Goal: Task Accomplishment & Management: Complete application form

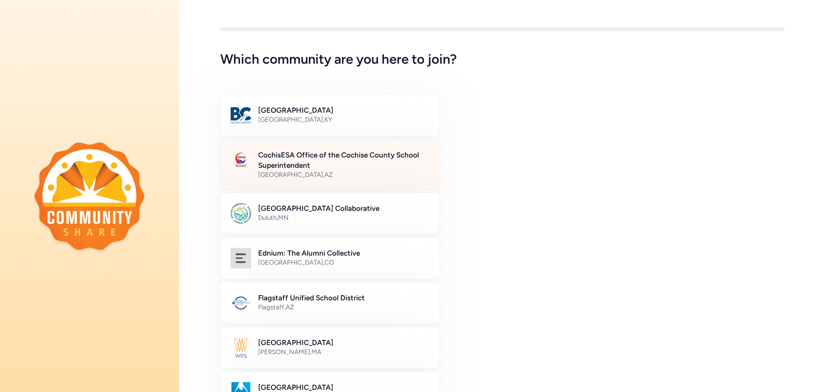
click at [298, 162] on h2 "CochisESA Office of the Cochise County School Superintendent" at bounding box center [343, 160] width 171 height 21
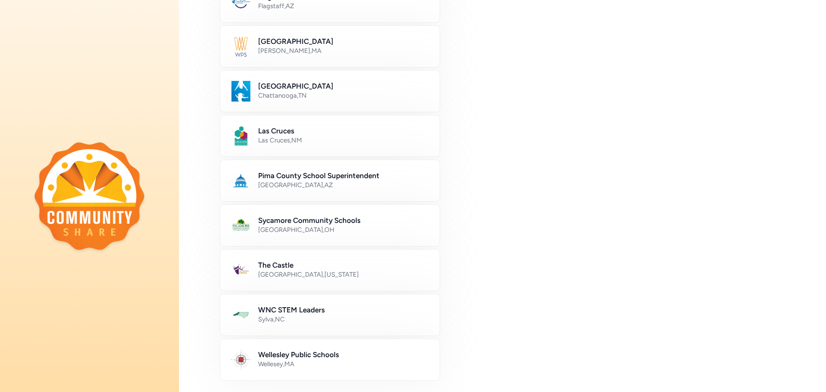
scroll to position [437, 0]
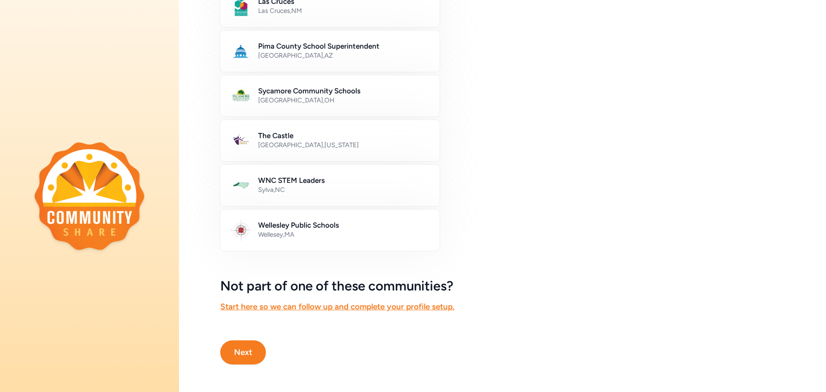
click at [254, 342] on button "Next" at bounding box center [243, 352] width 46 height 24
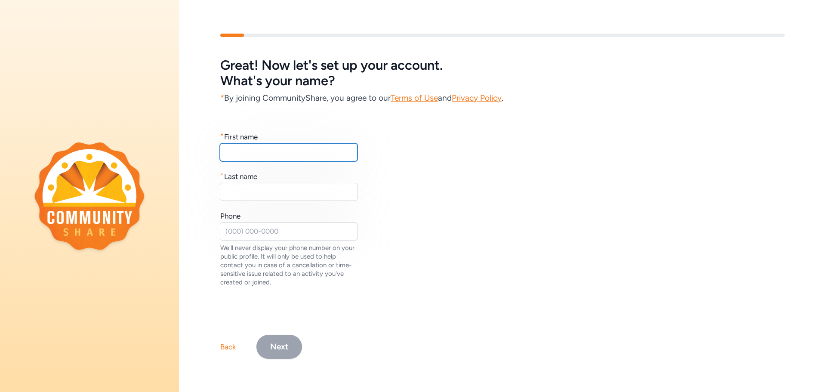
click at [289, 155] on input "text" at bounding box center [289, 152] width 138 height 18
type input "Sharon"
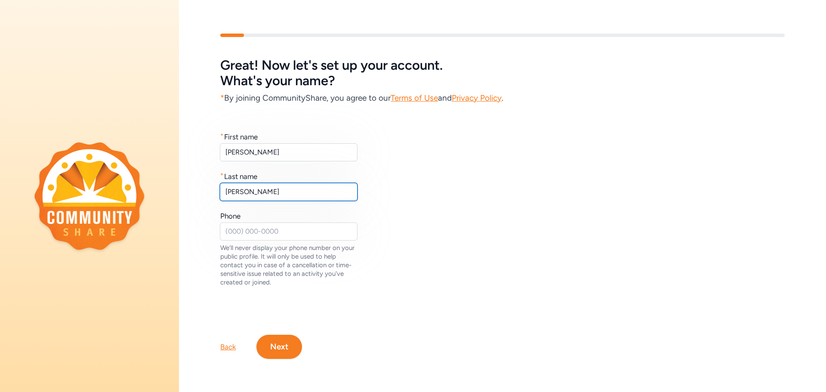
type input "Fitzpatrick"
drag, startPoint x: 271, startPoint y: 218, endPoint x: 269, endPoint y: 226, distance: 8.5
click at [270, 224] on div "Phone We'll never display your phone number on your public profile. It will onl…" at bounding box center [289, 249] width 138 height 76
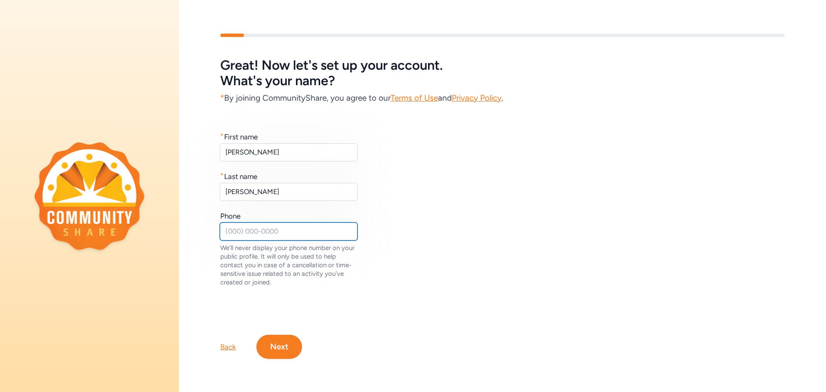
click at [270, 225] on input "text" at bounding box center [289, 231] width 138 height 18
type input "6234185784"
drag, startPoint x: 286, startPoint y: 343, endPoint x: 285, endPoint y: 348, distance: 5.2
click at [285, 348] on button "Next" at bounding box center [279, 347] width 46 height 24
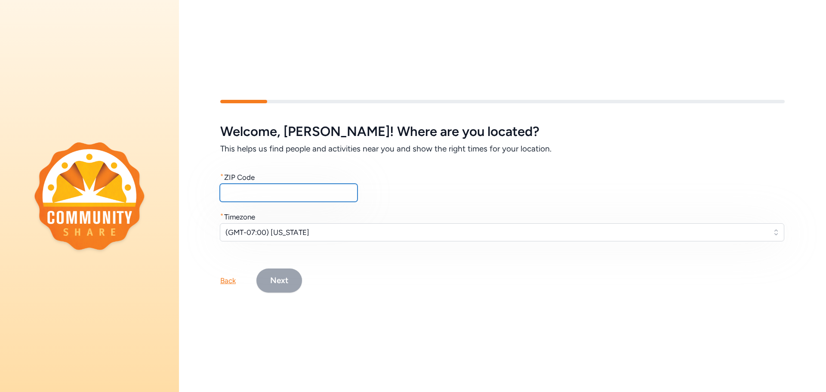
click at [326, 185] on input "text" at bounding box center [289, 193] width 138 height 18
type input "85650"
click at [278, 228] on span "(GMT-07:00) Arizona" at bounding box center [495, 232] width 541 height 10
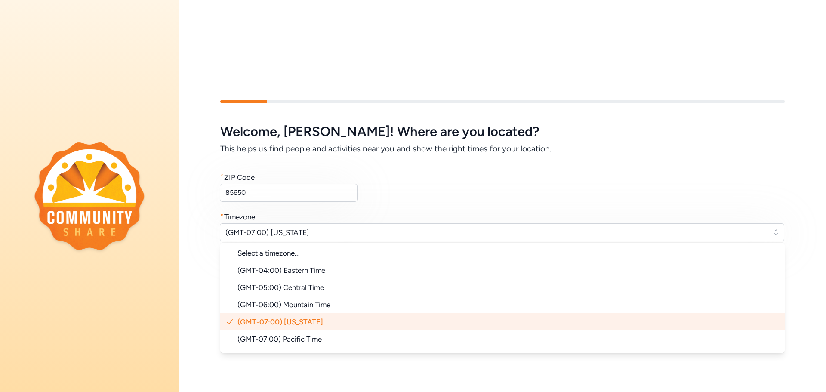
click at [277, 318] on span "(GMT-07:00) Arizona" at bounding box center [280, 321] width 86 height 9
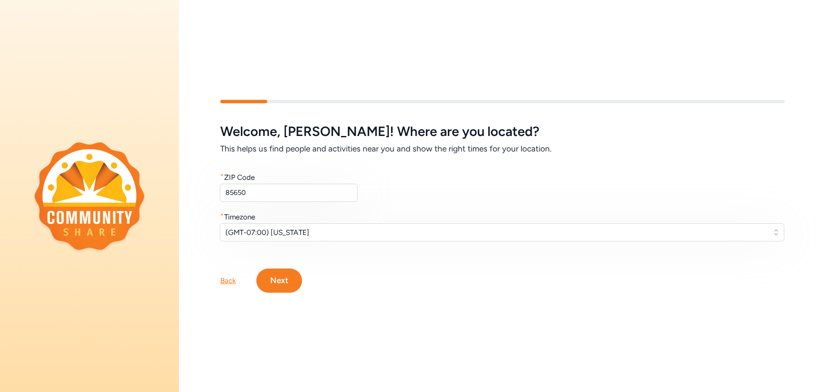
click at [289, 284] on button "Next" at bounding box center [279, 280] width 46 height 24
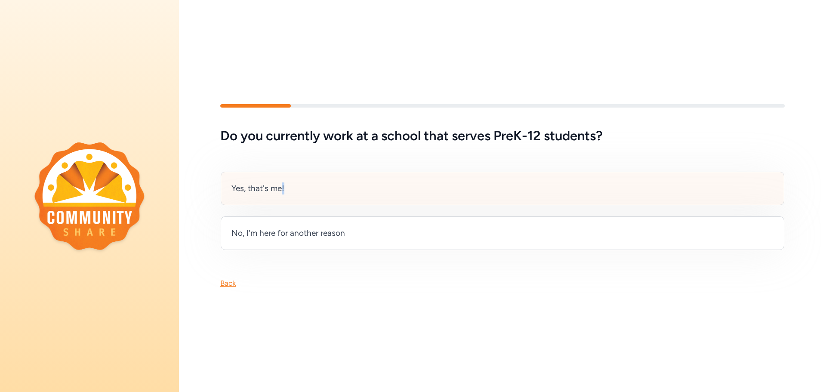
click at [282, 182] on div "Yes, that's me!" at bounding box center [257, 188] width 53 height 12
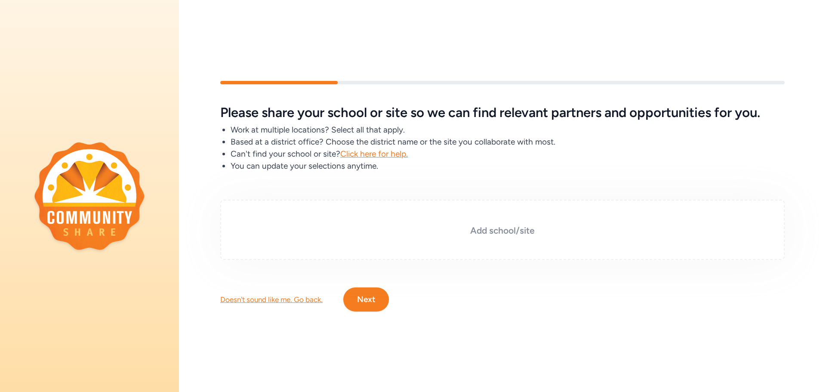
click at [492, 225] on h3 "Add school/site" at bounding box center [502, 231] width 521 height 12
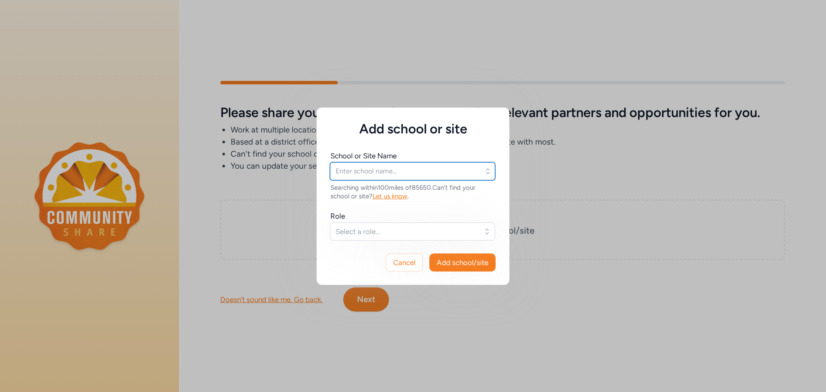
click at [477, 169] on input "text" at bounding box center [412, 171] width 165 height 18
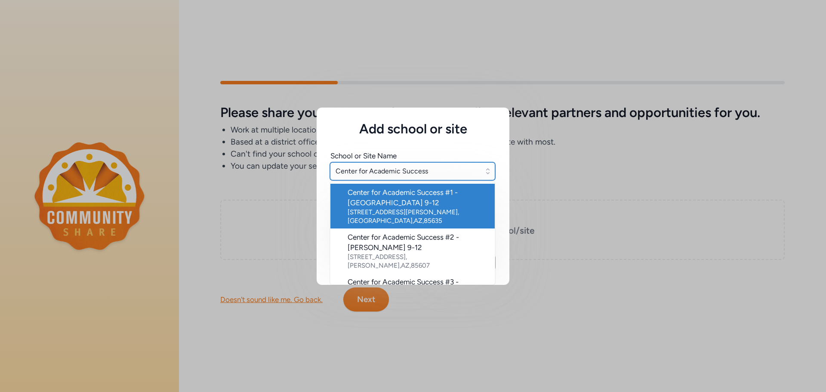
type input "Center for Academic Success #1 - Sierra Vista 9-12"
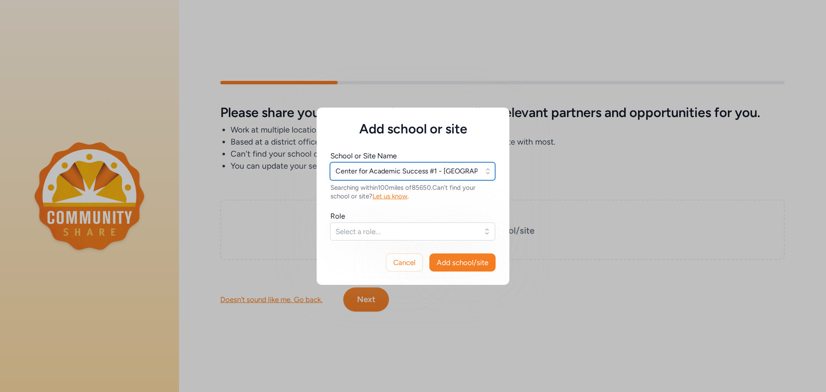
type input "Center for Academic Success #1 - Sierra Vista 9-12"
click at [389, 226] on span "Select a role..." at bounding box center [406, 231] width 142 height 10
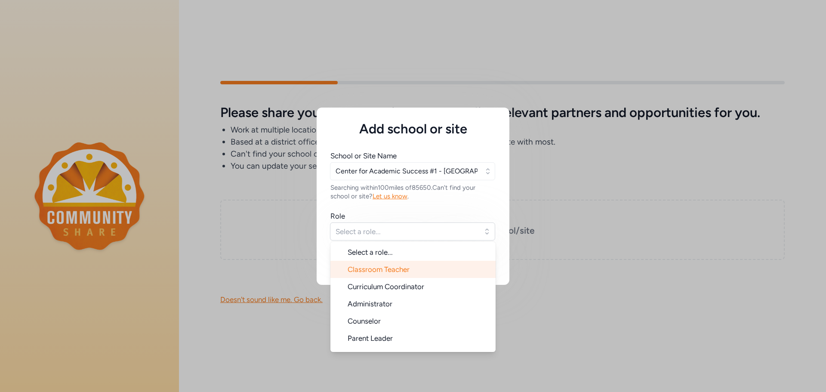
click at [400, 273] on span "Classroom Teacher" at bounding box center [379, 269] width 62 height 9
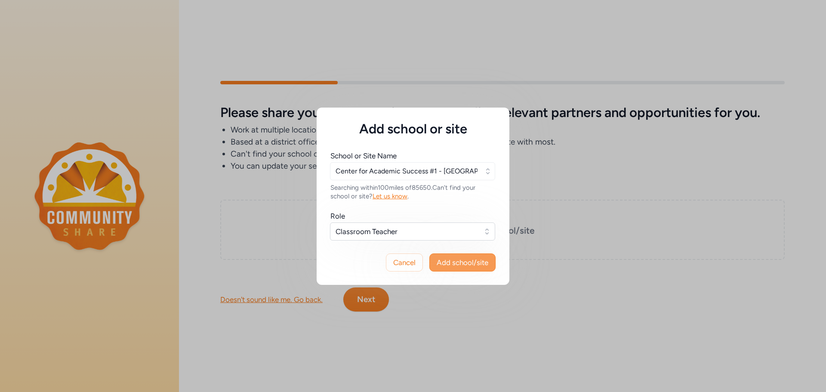
click at [477, 260] on span "Add school/site" at bounding box center [463, 262] width 52 height 10
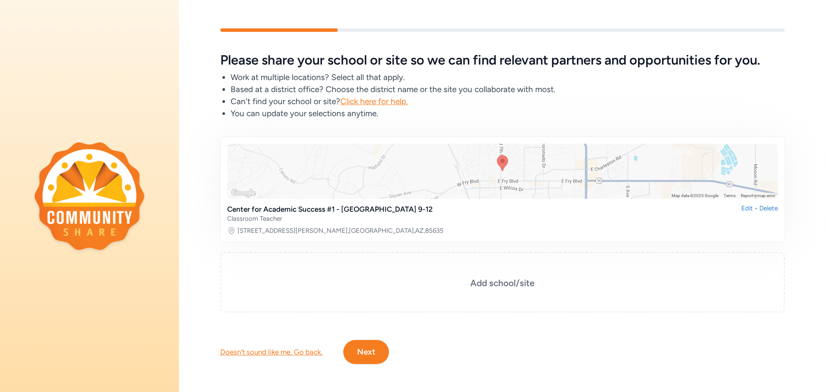
click at [374, 357] on button "Next" at bounding box center [366, 352] width 46 height 24
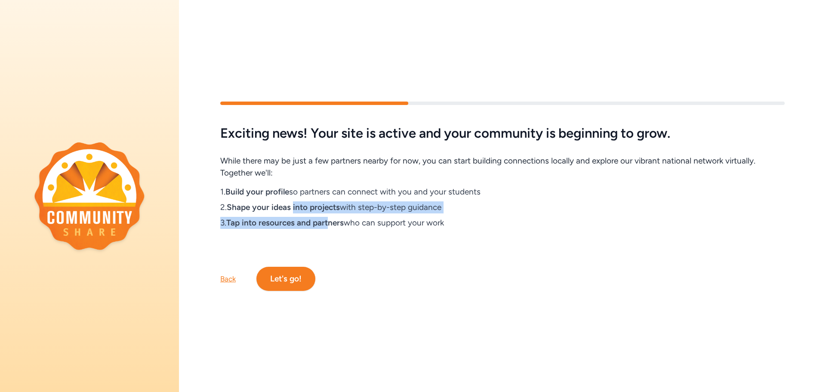
drag, startPoint x: 296, startPoint y: 206, endPoint x: 319, endPoint y: 187, distance: 29.7
click at [343, 206] on div "2. Shape your ideas into projects with step-by-step guidance" at bounding box center [330, 207] width 221 height 12
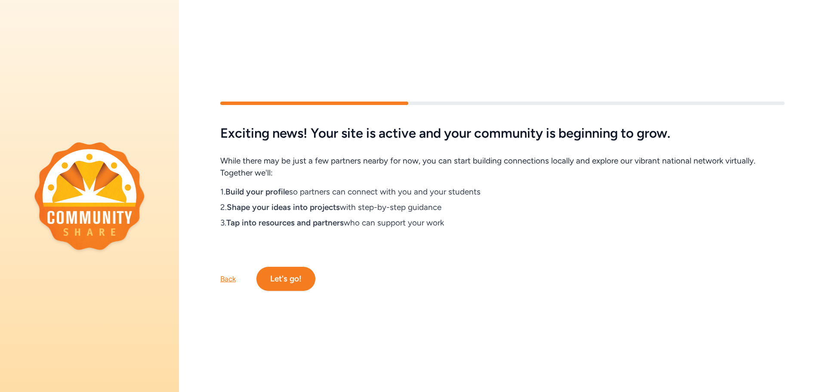
click at [465, 231] on div "Exciting news! Your site is active and your community is beginning to grow. Whi…" at bounding box center [502, 183] width 564 height 114
click at [296, 269] on button "Let's go!" at bounding box center [285, 279] width 59 height 24
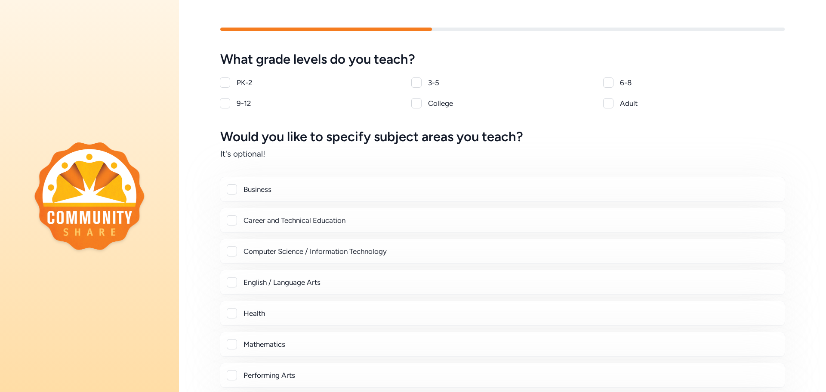
click at [229, 216] on div at bounding box center [232, 220] width 10 height 10
checkbox input "true"
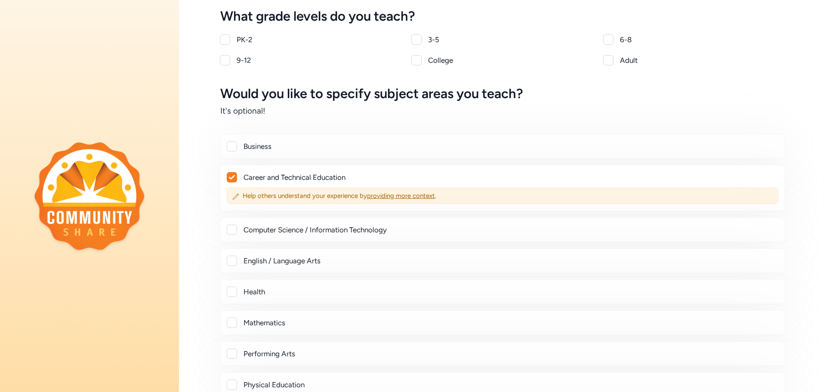
scroll to position [129, 0]
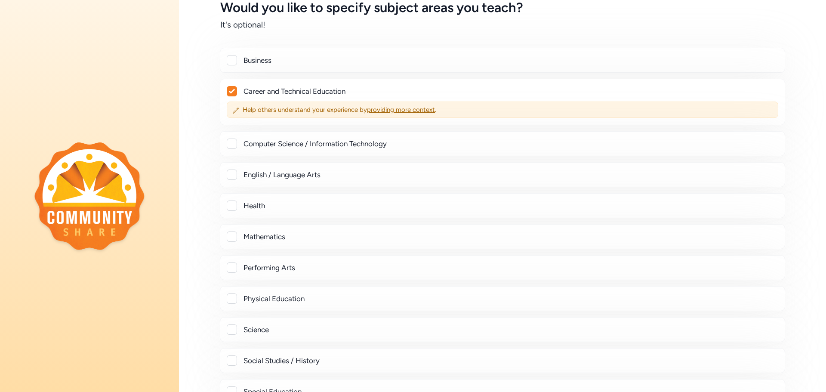
click at [236, 146] on div at bounding box center [232, 143] width 10 height 10
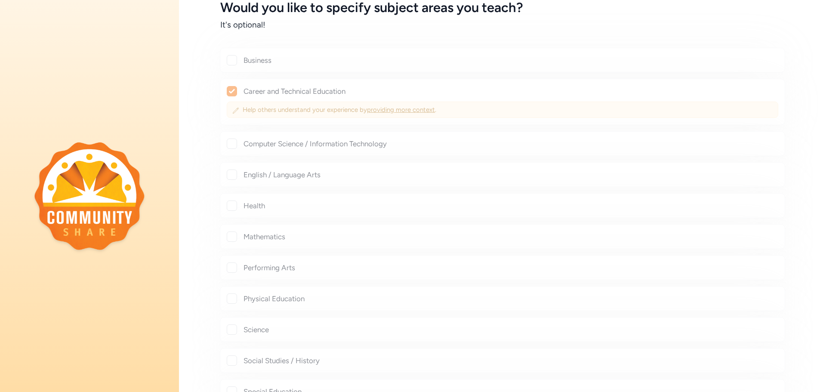
checkbox input "true"
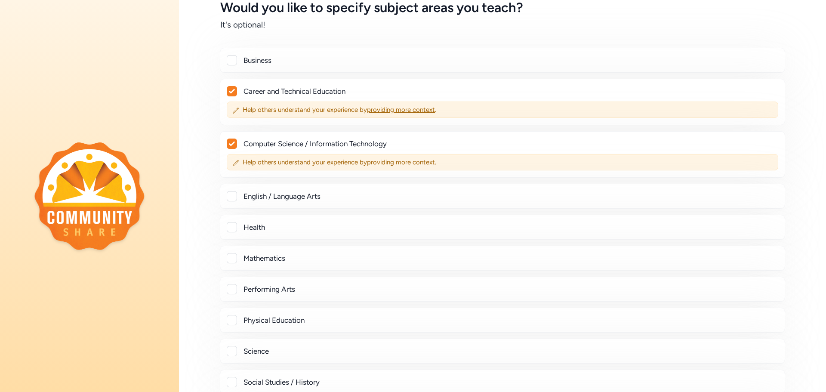
click at [234, 63] on div at bounding box center [232, 60] width 10 height 10
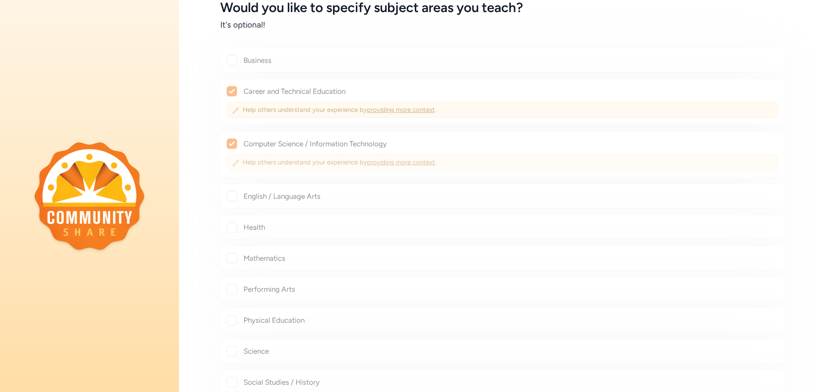
checkbox input "true"
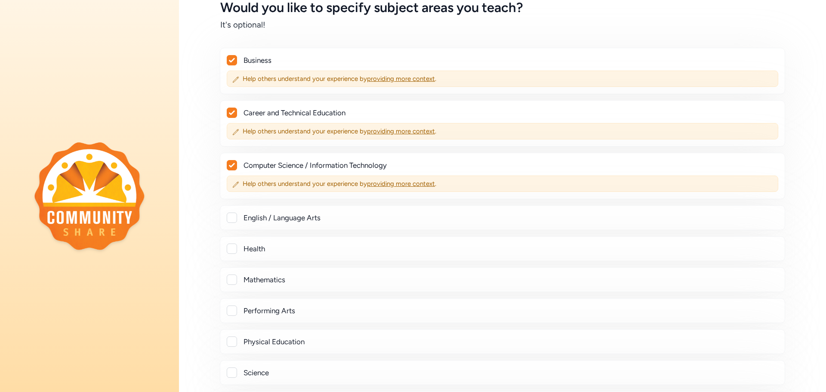
click at [226, 112] on div "Career and Technical Education Help others understand your experience by provid…" at bounding box center [502, 123] width 565 height 46
click at [234, 112] on icon at bounding box center [232, 113] width 6 height 4
checkbox input "false"
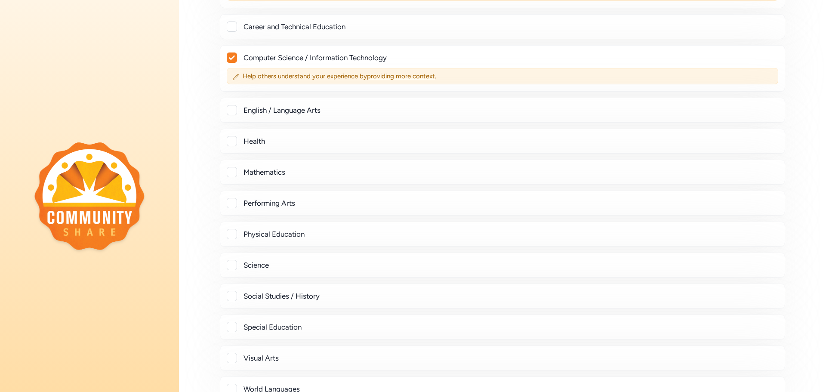
scroll to position [258, 0]
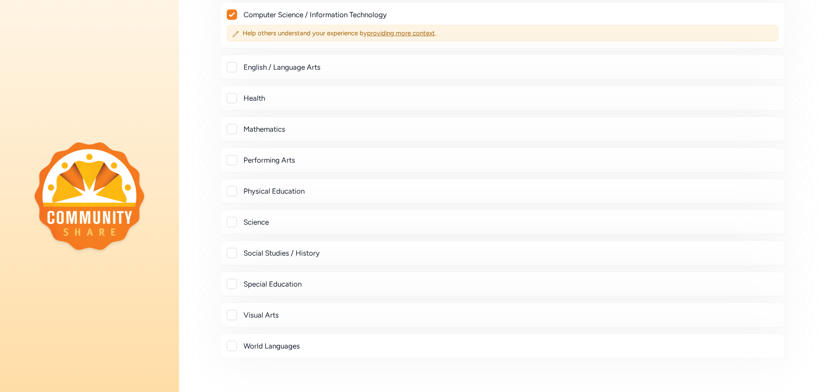
click at [232, 313] on div "Visual Arts" at bounding box center [502, 315] width 551 height 10
click at [237, 317] on div "Visual Arts" at bounding box center [502, 315] width 551 height 10
click at [233, 317] on div at bounding box center [232, 315] width 10 height 10
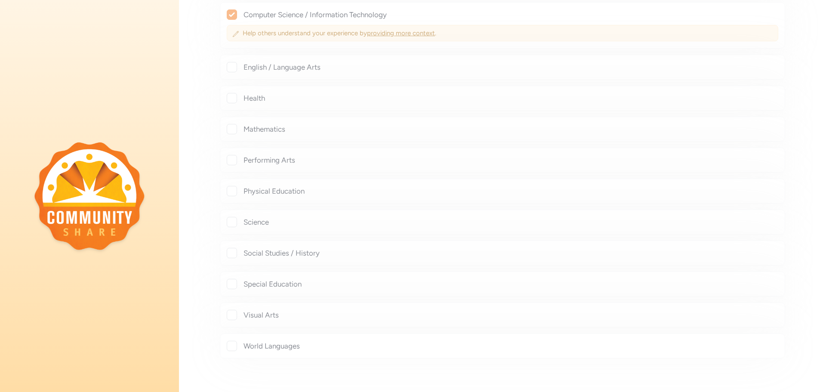
checkbox input "true"
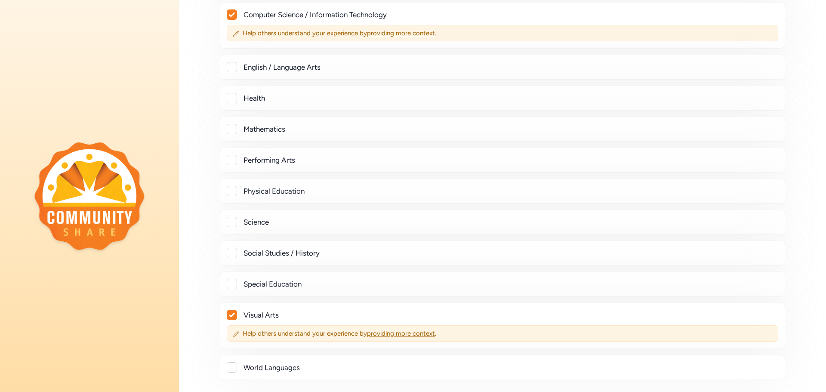
scroll to position [129, 0]
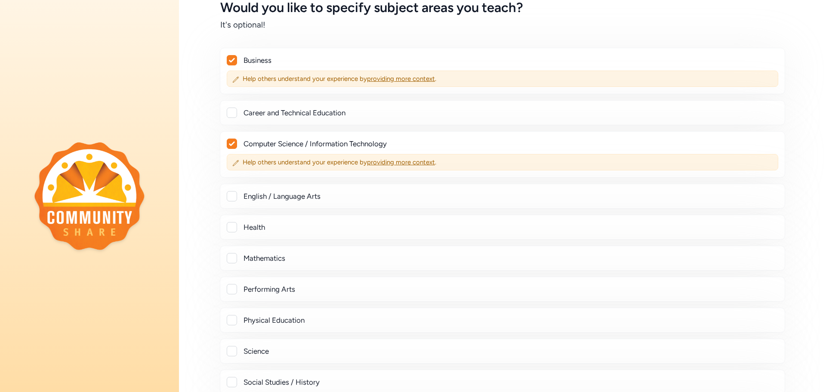
click at [234, 62] on icon at bounding box center [232, 60] width 6 height 5
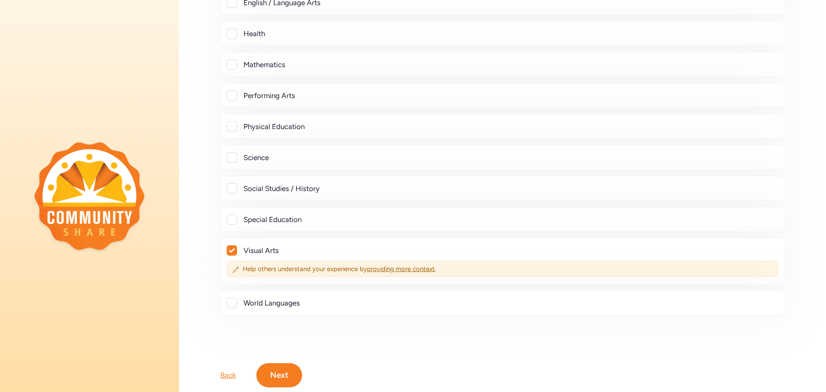
scroll to position [0, 0]
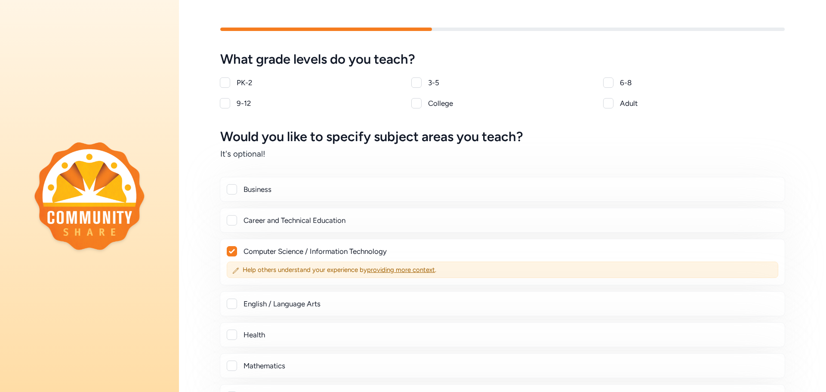
click at [236, 190] on div at bounding box center [232, 189] width 10 height 10
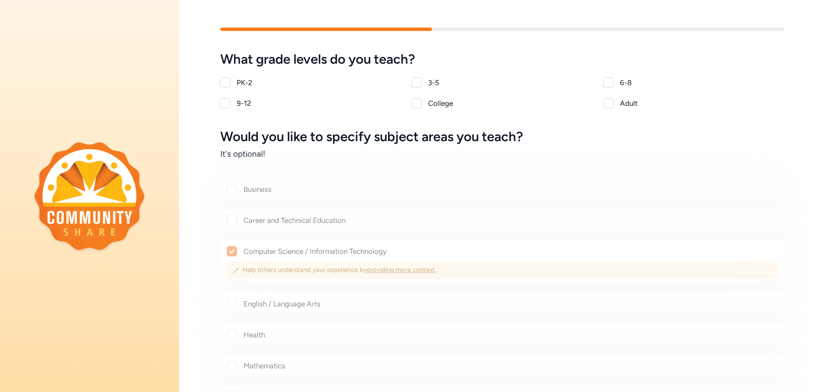
checkbox input "true"
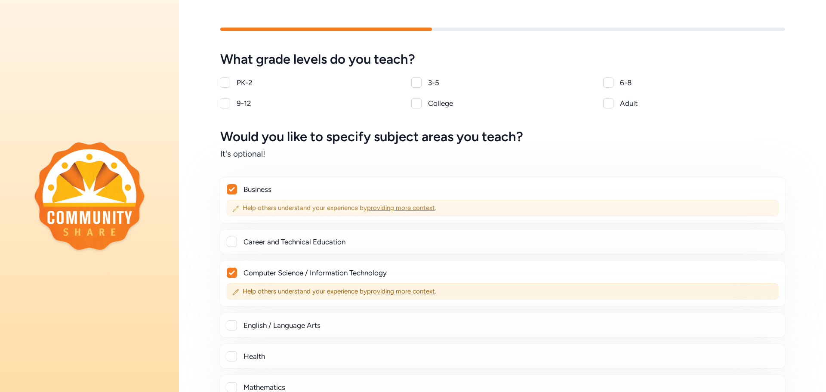
click at [393, 207] on span "providing more context" at bounding box center [401, 208] width 68 height 8
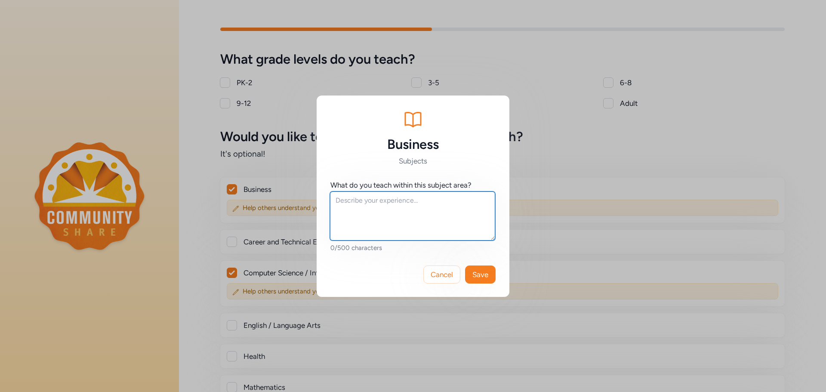
click at [381, 201] on textarea at bounding box center [412, 215] width 165 height 49
type textarea "Marketing"
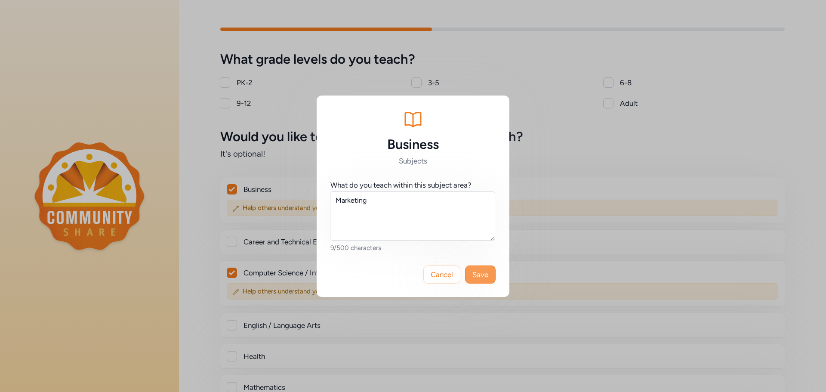
click at [493, 276] on button "Save" at bounding box center [480, 274] width 31 height 18
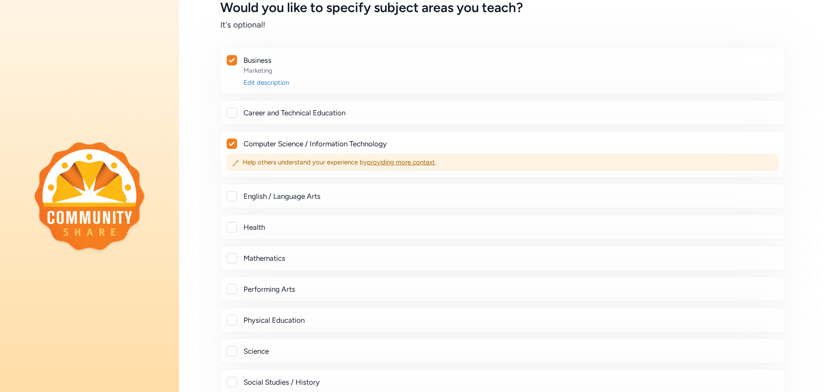
scroll to position [86, 0]
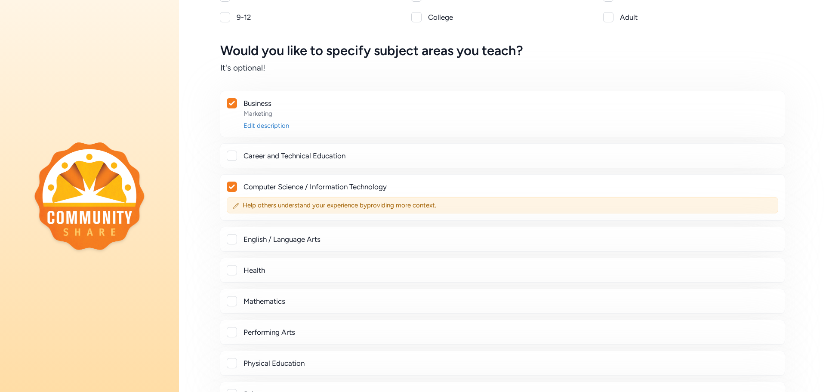
drag, startPoint x: 230, startPoint y: 155, endPoint x: 264, endPoint y: 157, distance: 33.6
click at [233, 155] on div at bounding box center [232, 156] width 10 height 10
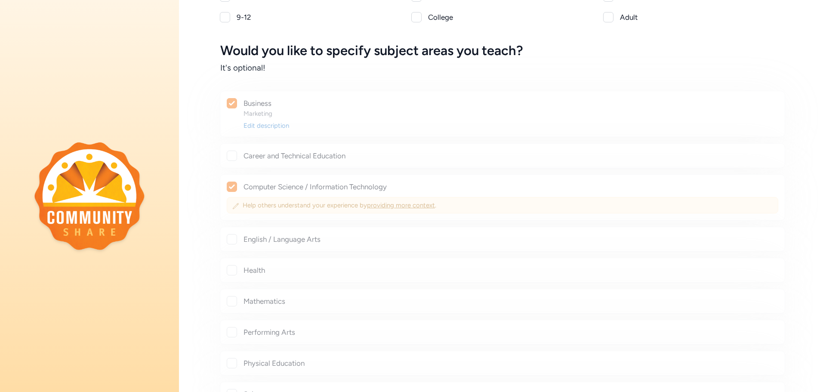
checkbox input "true"
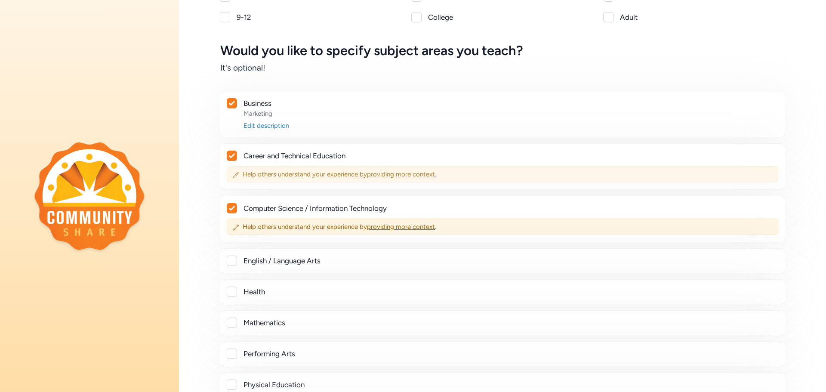
click at [388, 174] on span "providing more context" at bounding box center [401, 174] width 68 height 8
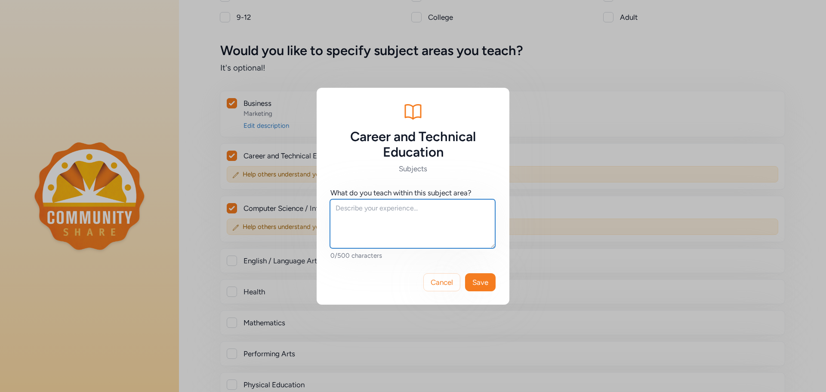
click at [394, 213] on textarea at bounding box center [412, 223] width 165 height 49
type textarea "Criminal Justice and Criminology"
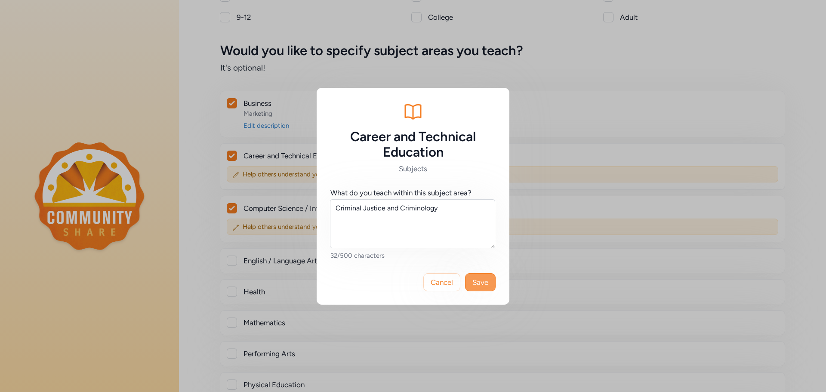
click at [479, 282] on span "Save" at bounding box center [480, 282] width 16 height 10
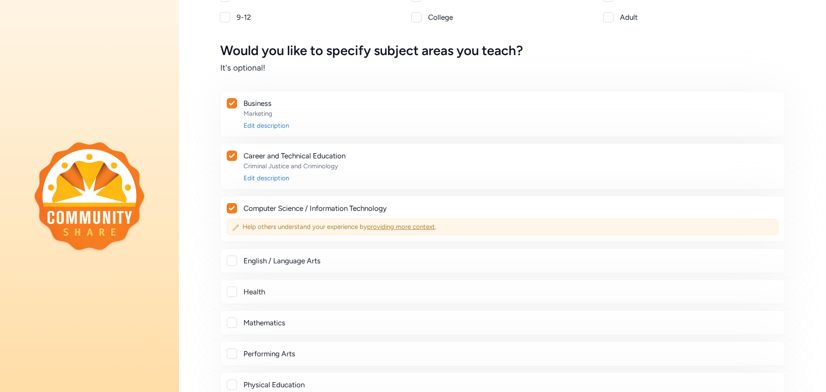
click at [407, 222] on span "Help others understand your experience by providing more context ." at bounding box center [508, 226] width 530 height 9
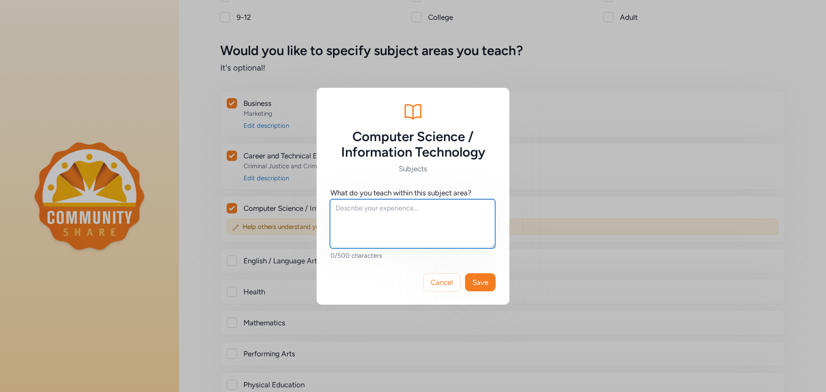
click at [382, 211] on textarea at bounding box center [412, 223] width 165 height 49
type textarea "F"
type textarea "Foundations of Computer Science"
click at [468, 282] on button "Save" at bounding box center [480, 282] width 31 height 18
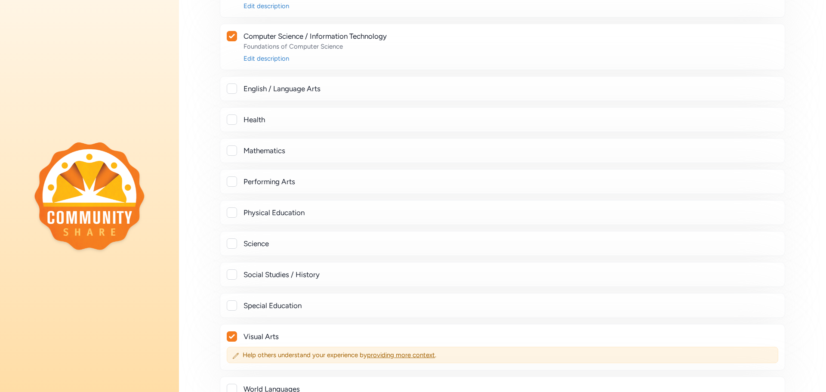
scroll to position [344, 0]
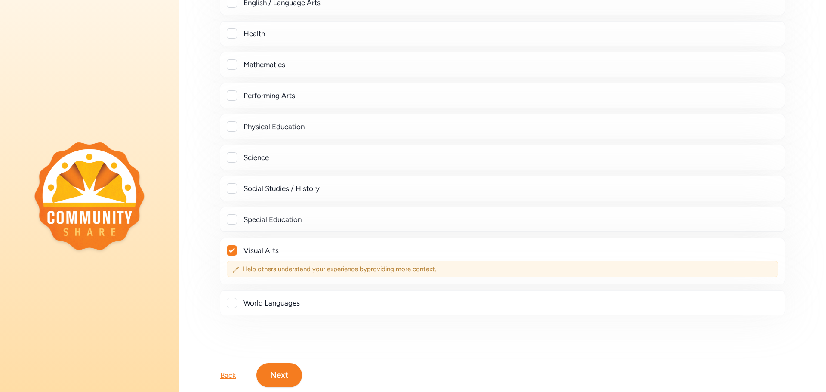
click at [406, 265] on span "providing more context" at bounding box center [401, 269] width 68 height 8
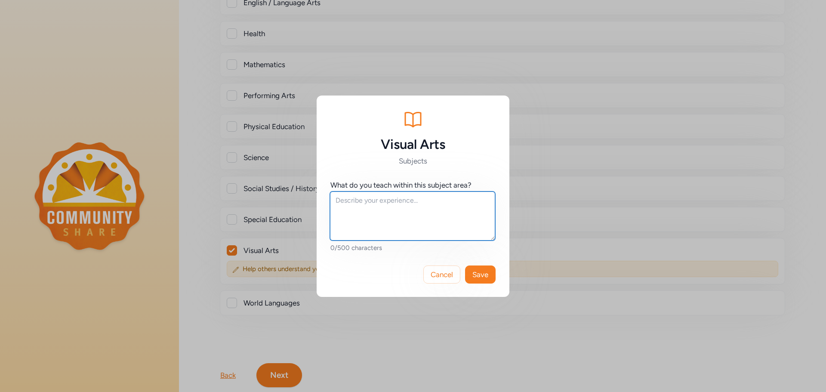
click at [456, 208] on textarea at bounding box center [412, 215] width 165 height 49
type textarea "Graphic Design"
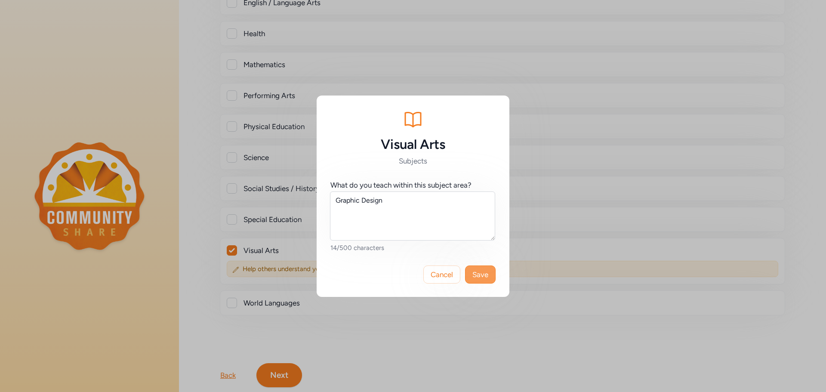
click at [480, 275] on button "Save" at bounding box center [480, 274] width 31 height 18
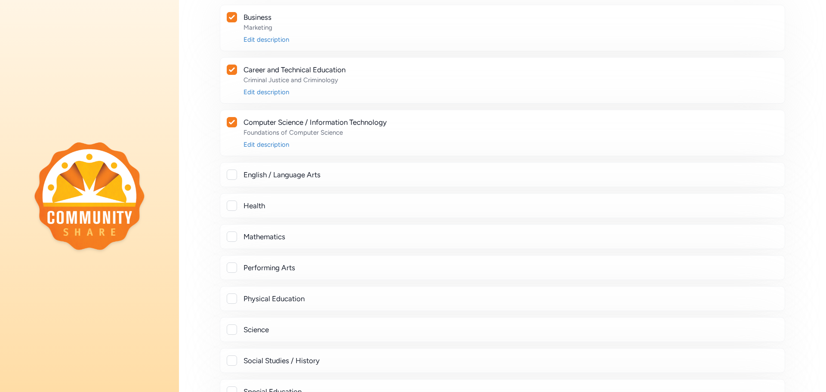
scroll to position [129, 0]
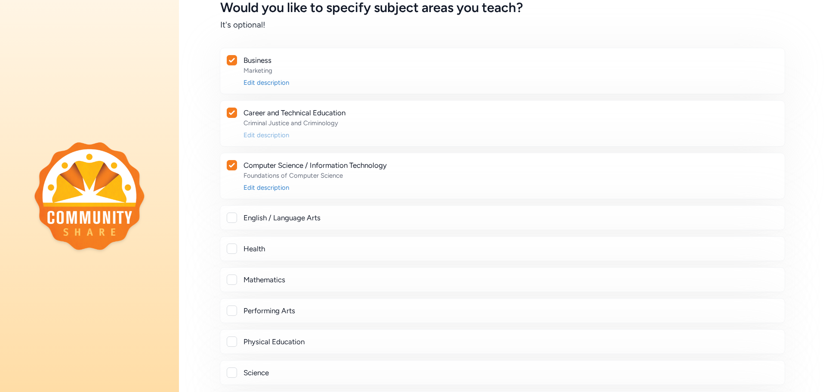
click at [274, 135] on div "Edit description" at bounding box center [510, 135] width 534 height 9
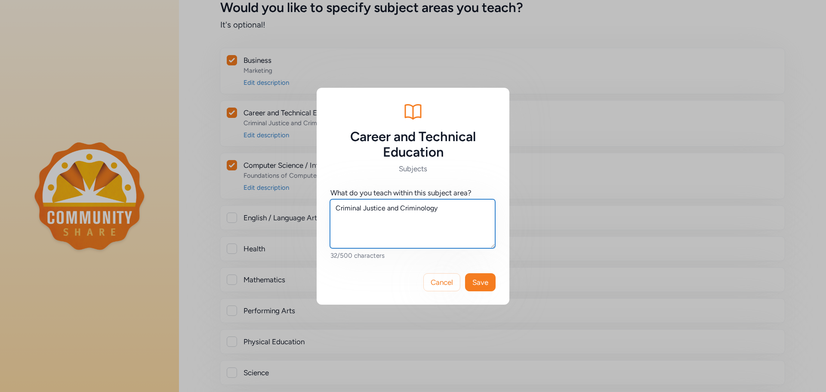
drag, startPoint x: 458, startPoint y: 213, endPoint x: 561, endPoint y: 185, distance: 107.1
click at [460, 213] on textarea "Criminal Justice and Criminology" at bounding box center [412, 223] width 165 height 49
type textarea "Criminal Justice and Criminology"
click at [483, 280] on span "Save" at bounding box center [480, 282] width 16 height 10
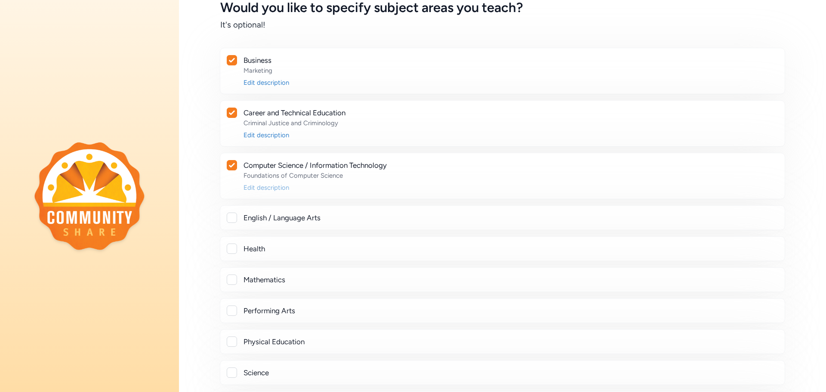
click at [271, 191] on div "Edit description" at bounding box center [510, 187] width 534 height 9
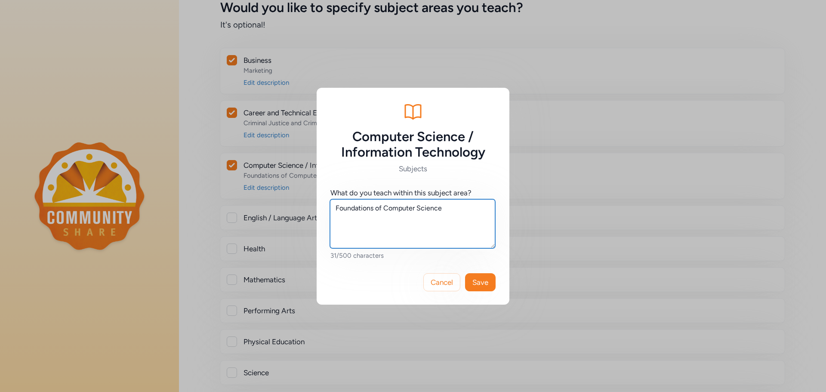
click at [479, 205] on textarea "Foundations of Computer Science" at bounding box center [412, 223] width 165 height 49
type textarea "Foundations of Computer Science Computer Applications"
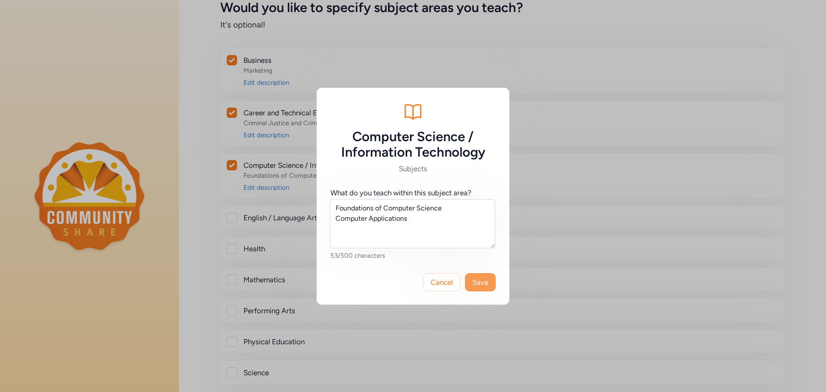
click at [484, 275] on button "Save" at bounding box center [480, 282] width 31 height 18
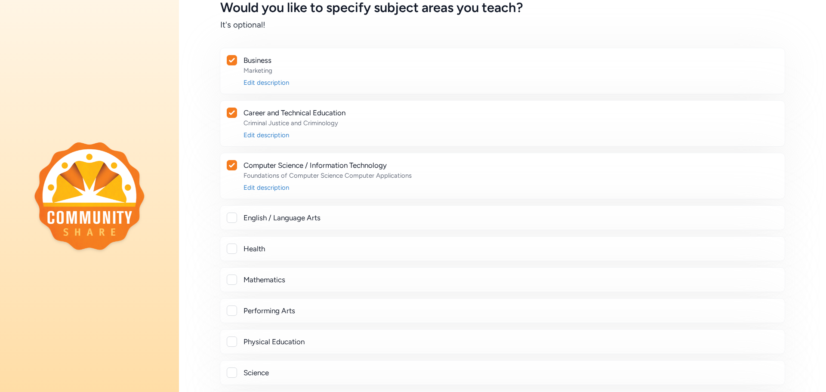
scroll to position [43, 0]
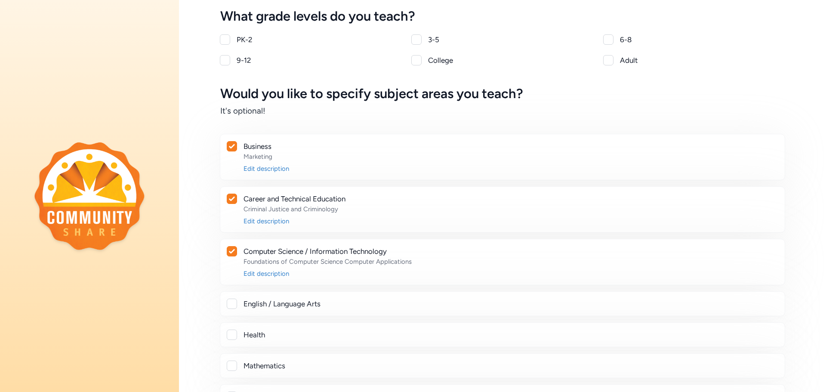
click at [225, 60] on div at bounding box center [225, 60] width 10 height 10
checkbox input "true"
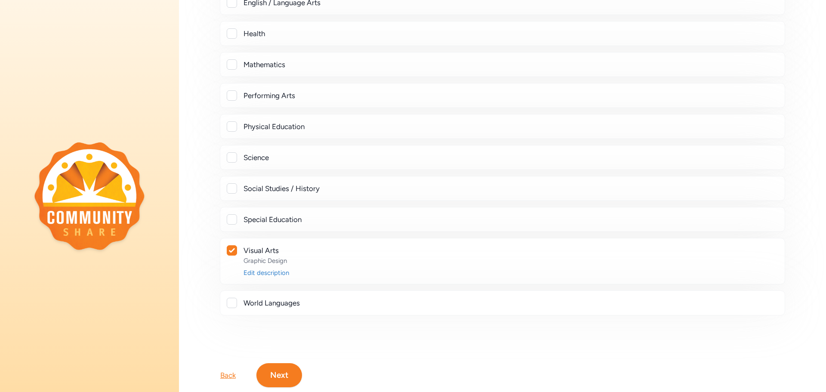
scroll to position [373, 0]
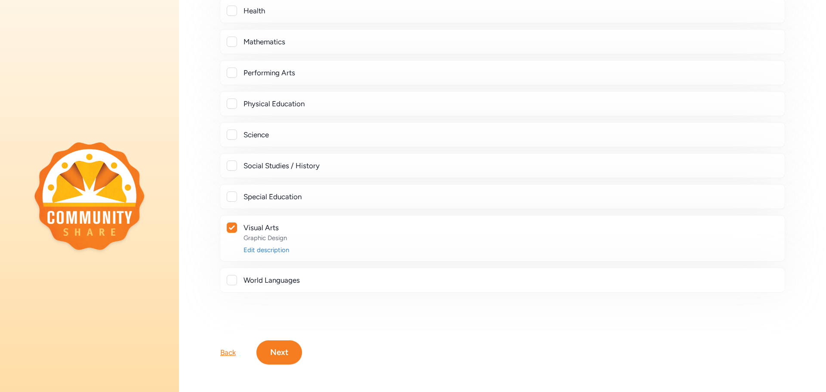
click at [283, 340] on button "Next" at bounding box center [279, 352] width 46 height 24
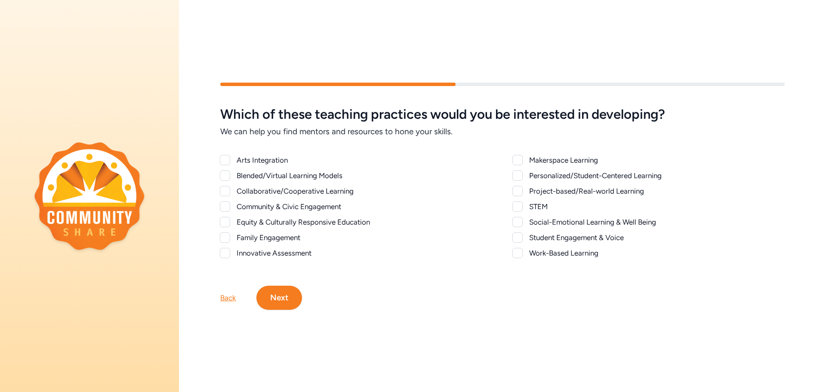
click at [229, 221] on div at bounding box center [225, 222] width 10 height 10
checkbox input "true"
click at [515, 188] on div at bounding box center [517, 191] width 10 height 10
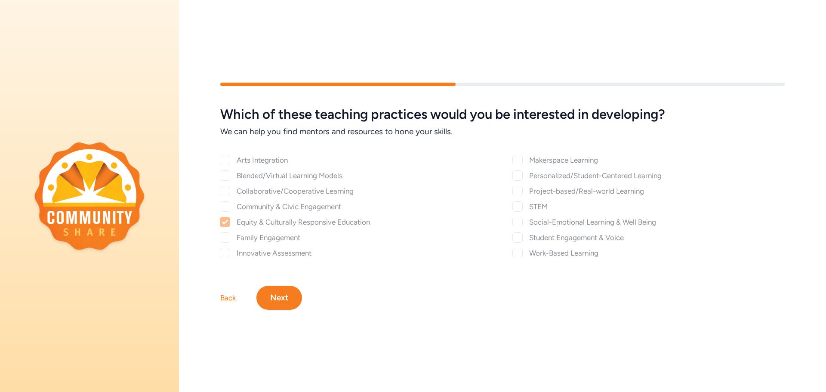
checkbox input "true"
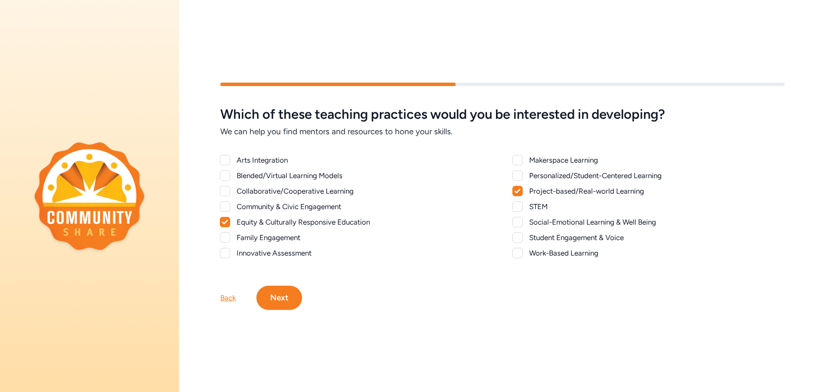
click at [513, 203] on div at bounding box center [517, 206] width 10 height 10
checkbox input "true"
click at [517, 219] on div at bounding box center [517, 222] width 10 height 10
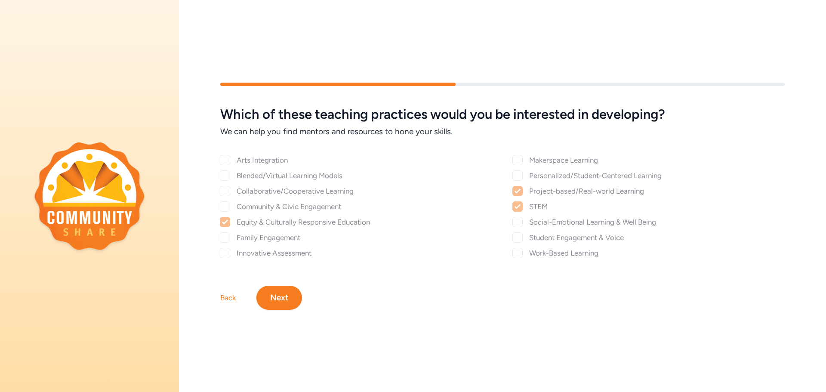
checkbox input "true"
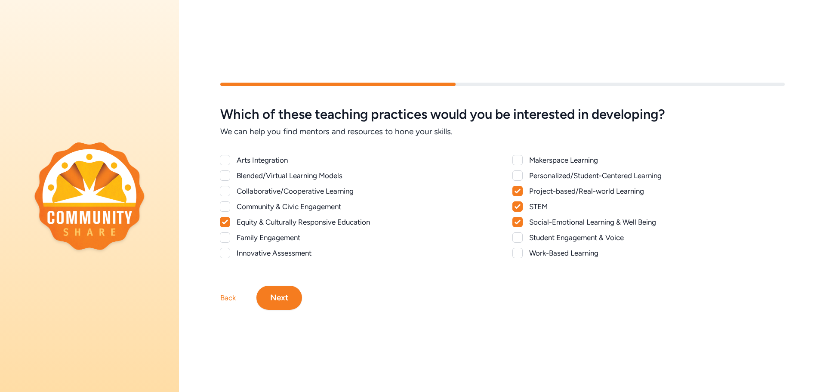
click at [225, 160] on div at bounding box center [225, 160] width 10 height 10
checkbox input "true"
click at [226, 251] on div at bounding box center [225, 253] width 10 height 10
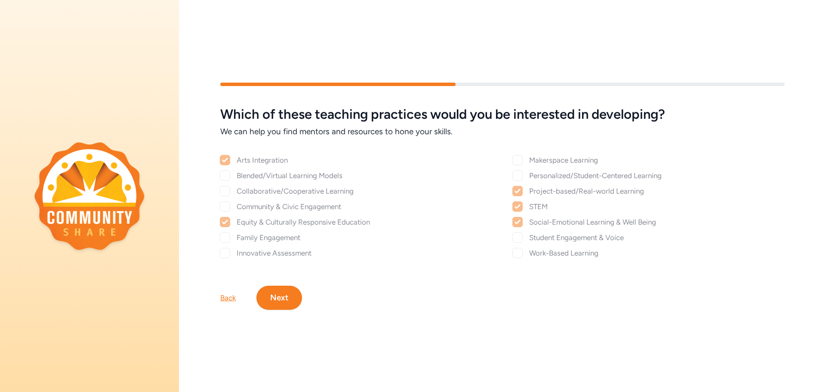
checkbox input "true"
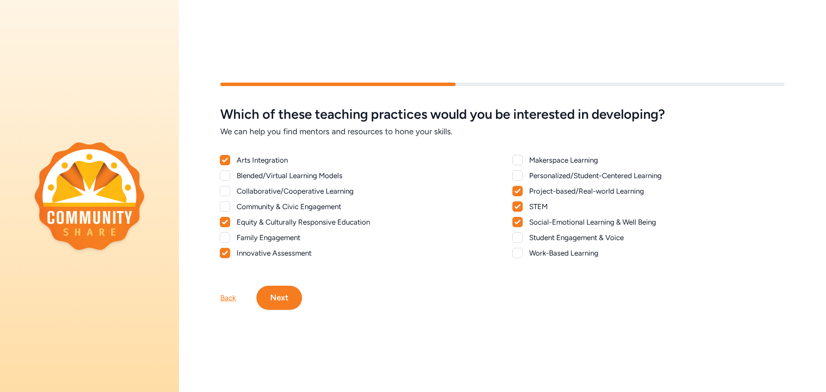
click at [286, 292] on button "Next" at bounding box center [279, 298] width 46 height 24
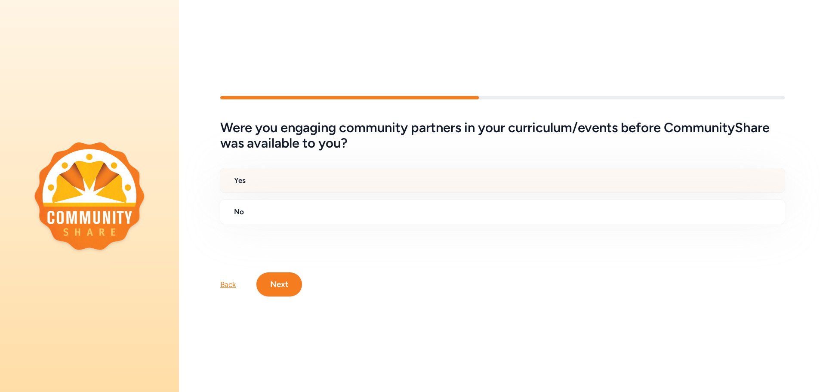
click at [303, 175] on h2 "Yes" at bounding box center [506, 180] width 544 height 10
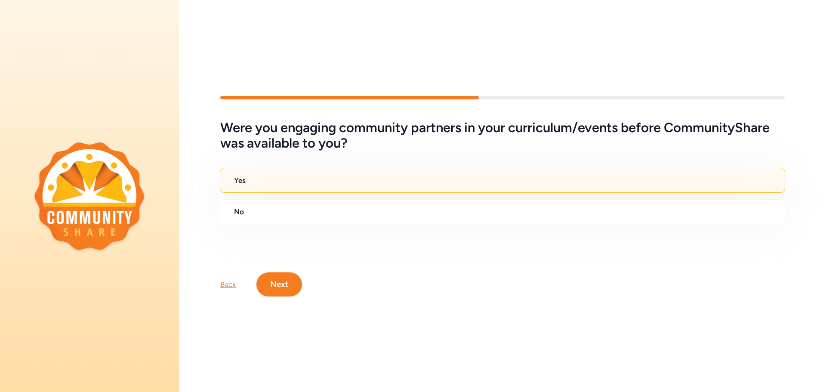
click at [275, 282] on button "Next" at bounding box center [279, 284] width 46 height 24
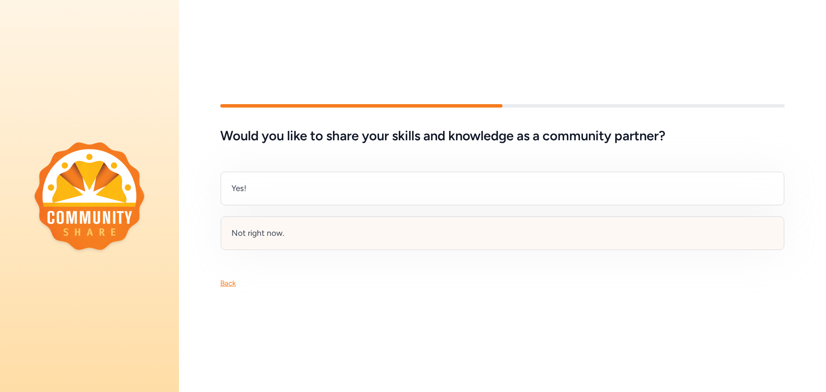
click at [272, 230] on div "Not right now." at bounding box center [257, 233] width 53 height 12
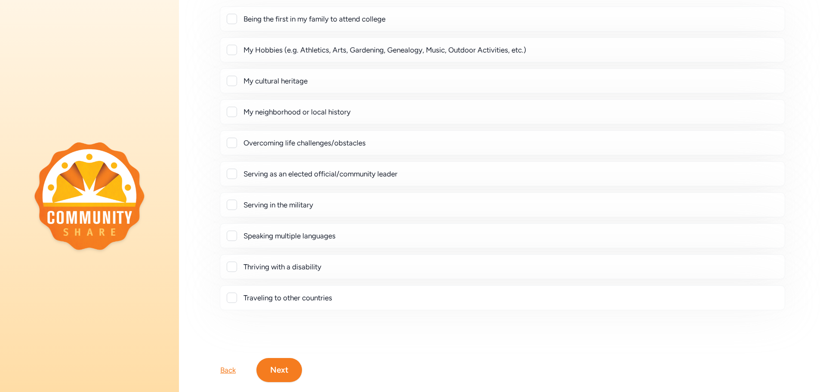
scroll to position [110, 0]
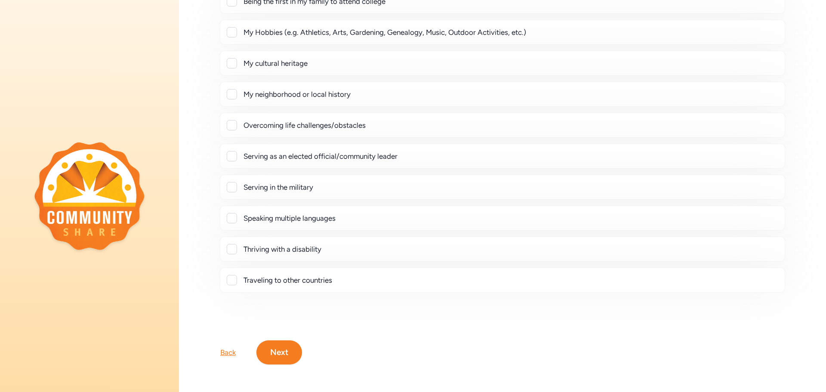
click at [281, 345] on button "Next" at bounding box center [279, 352] width 46 height 24
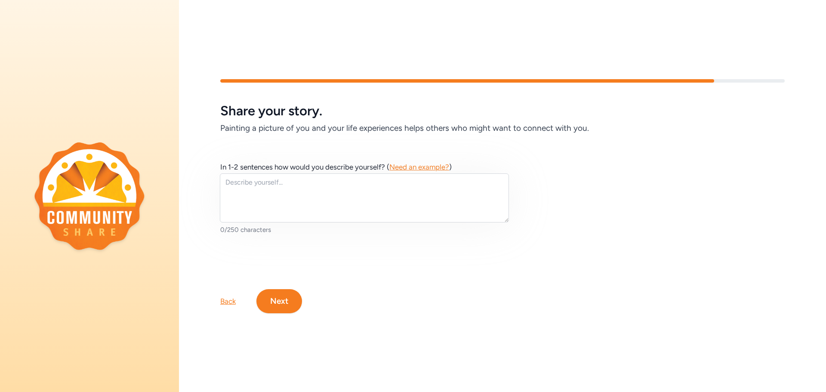
click at [293, 169] on div "In 1-2 sentences how would you describe yourself? ( Need an example? ) 0/250 ch…" at bounding box center [364, 198] width 289 height 72
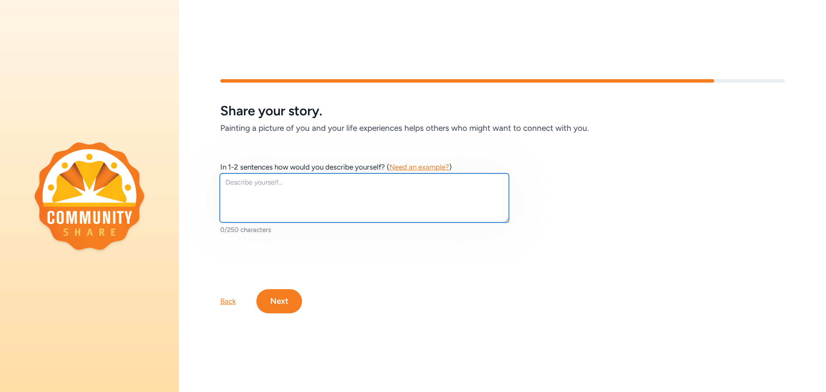
click at [294, 183] on textarea at bounding box center [364, 197] width 289 height 49
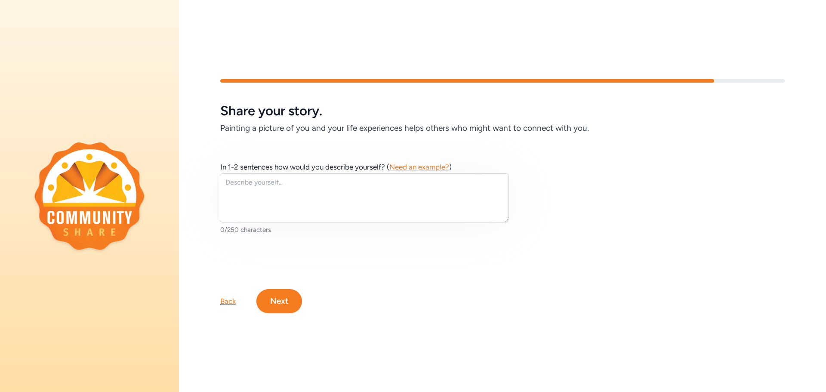
click at [230, 299] on div "Back" at bounding box center [227, 301] width 15 height 10
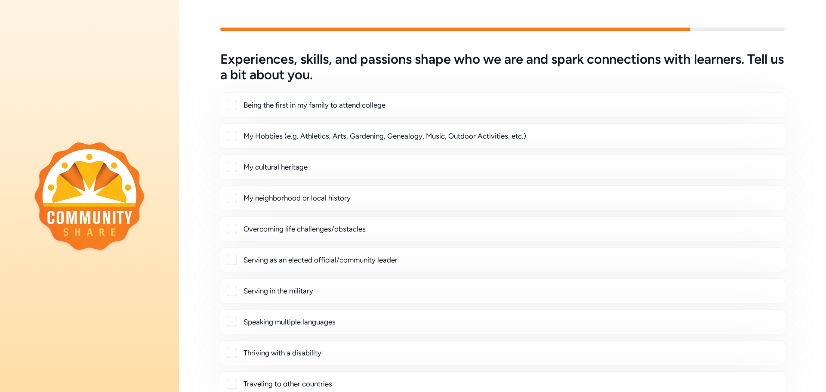
scroll to position [110, 0]
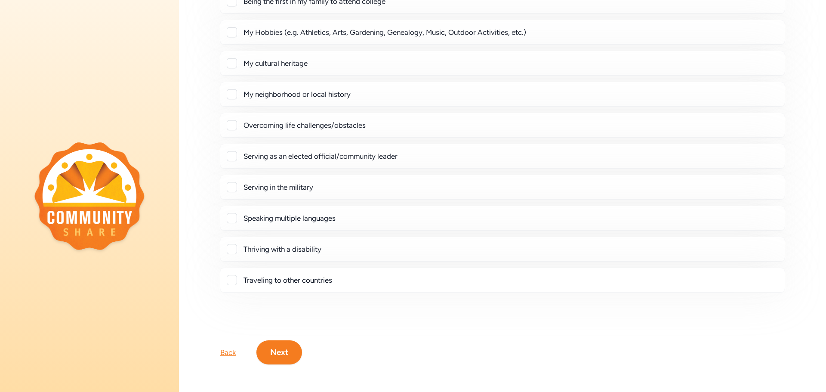
click at [286, 345] on button "Next" at bounding box center [279, 352] width 46 height 24
